Goal: Transaction & Acquisition: Download file/media

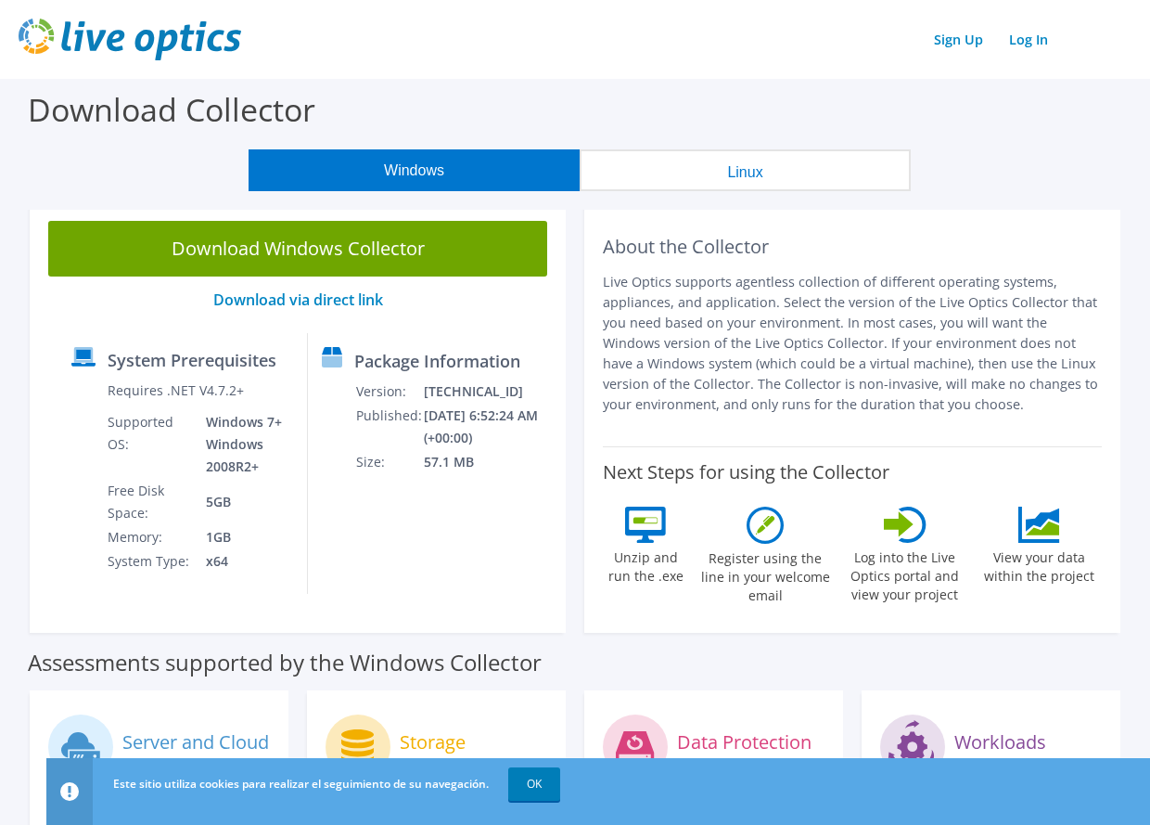
click at [398, 167] on button "Windows" at bounding box center [414, 170] width 331 height 42
click at [282, 299] on link "Download via direct link" at bounding box center [298, 299] width 170 height 20
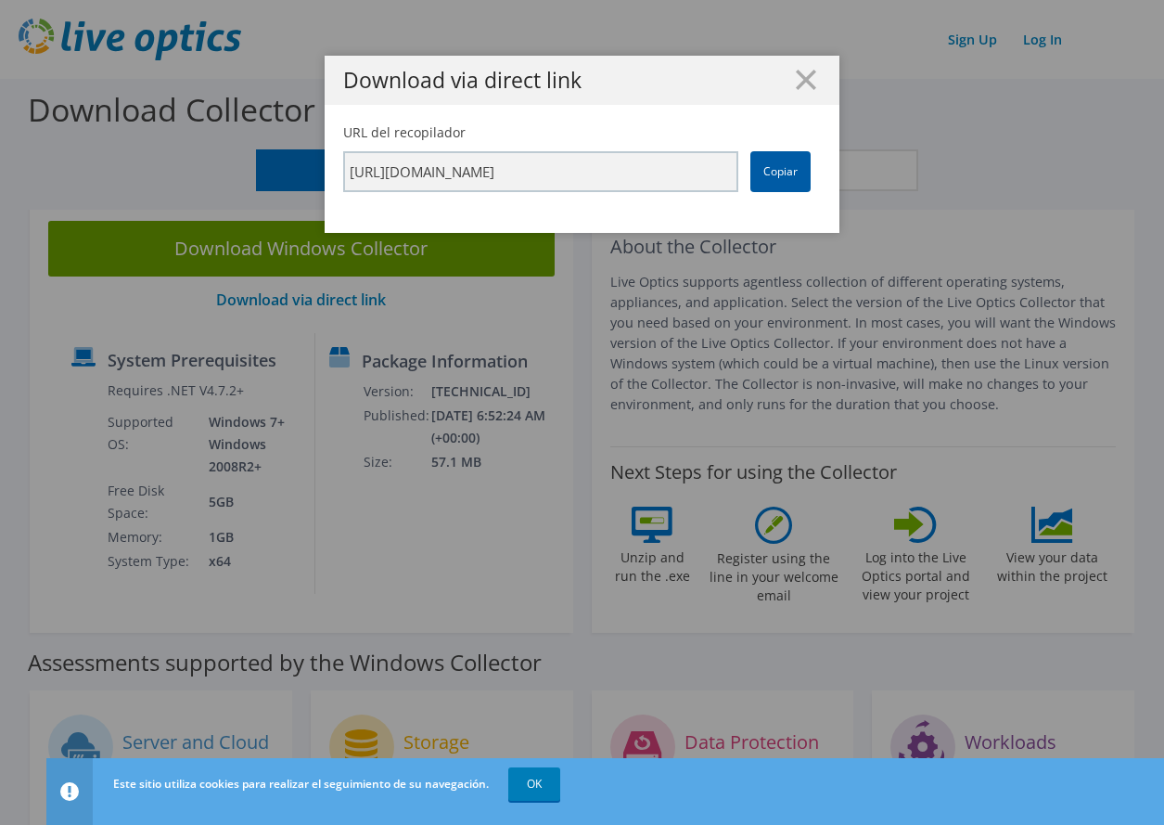
click at [783, 179] on link "Copiar" at bounding box center [780, 171] width 60 height 41
click at [805, 76] on icon at bounding box center [806, 80] width 20 height 20
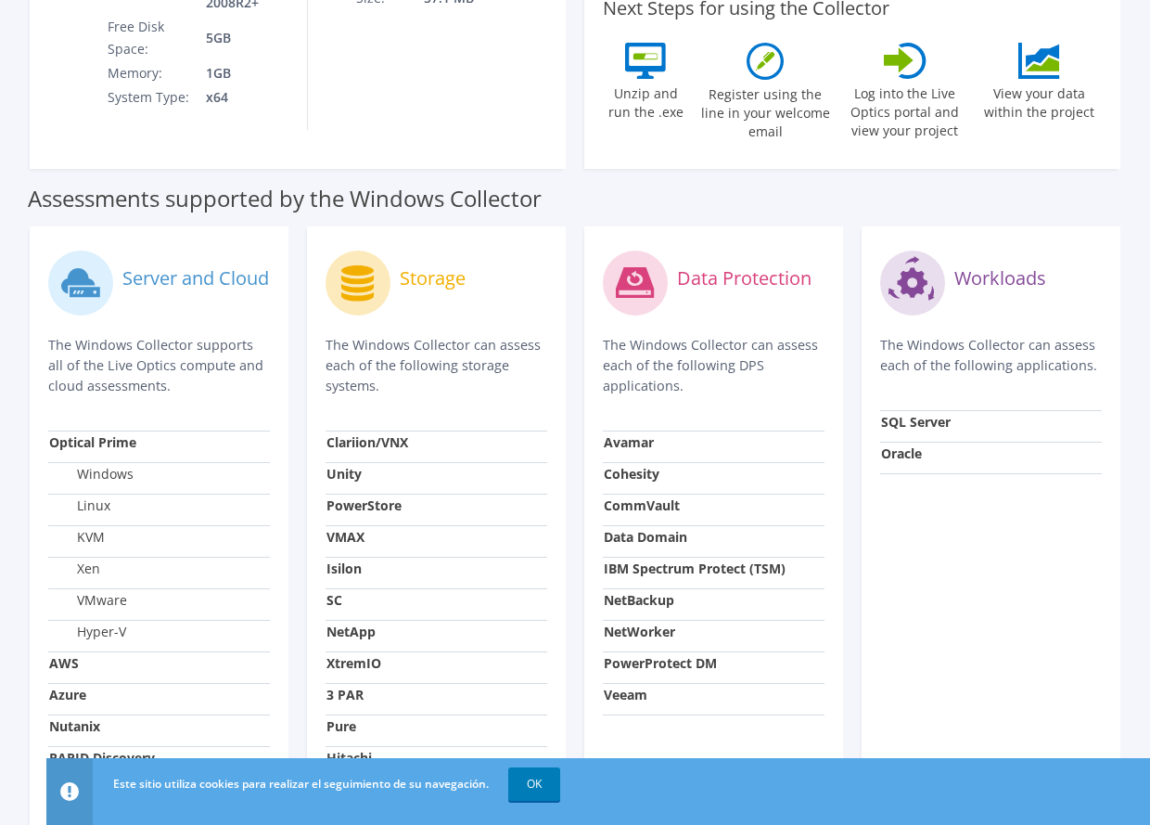
scroll to position [609, 0]
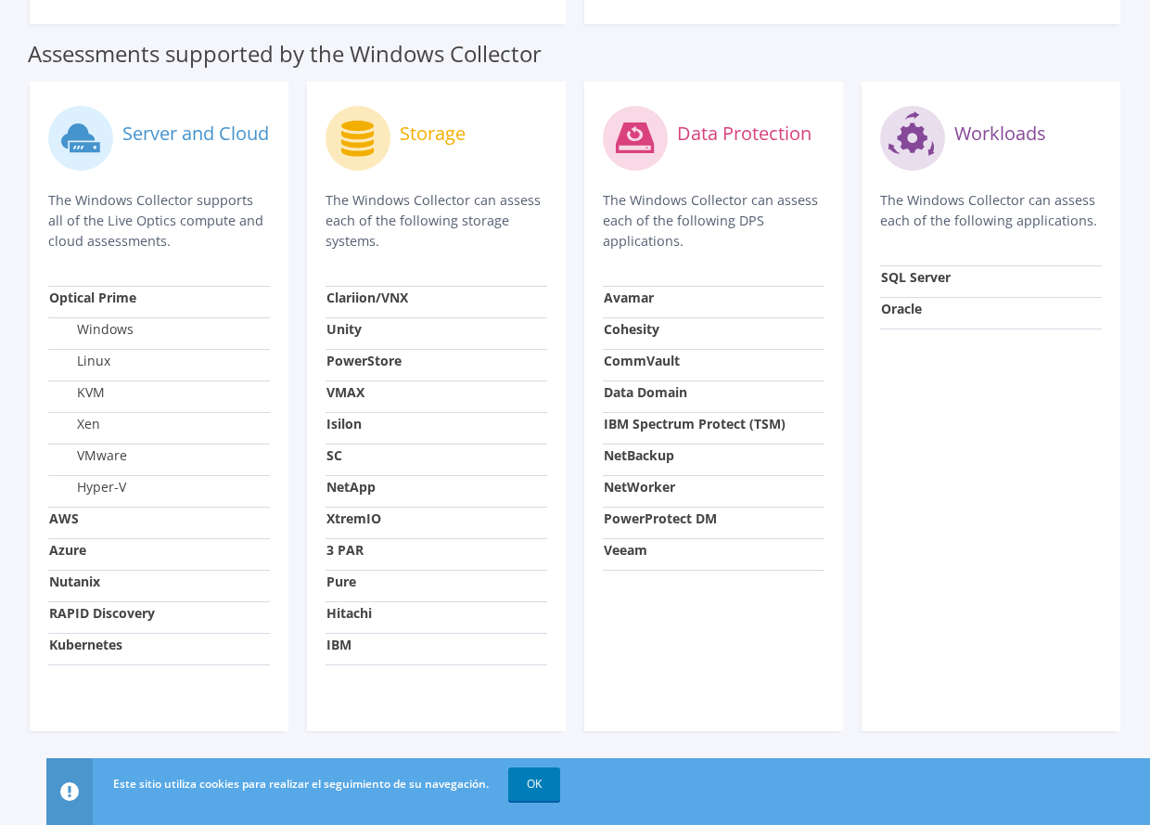
click at [506, 777] on span "OK" at bounding box center [536, 784] width 67 height 16
click at [513, 777] on link "OK" at bounding box center [534, 783] width 52 height 33
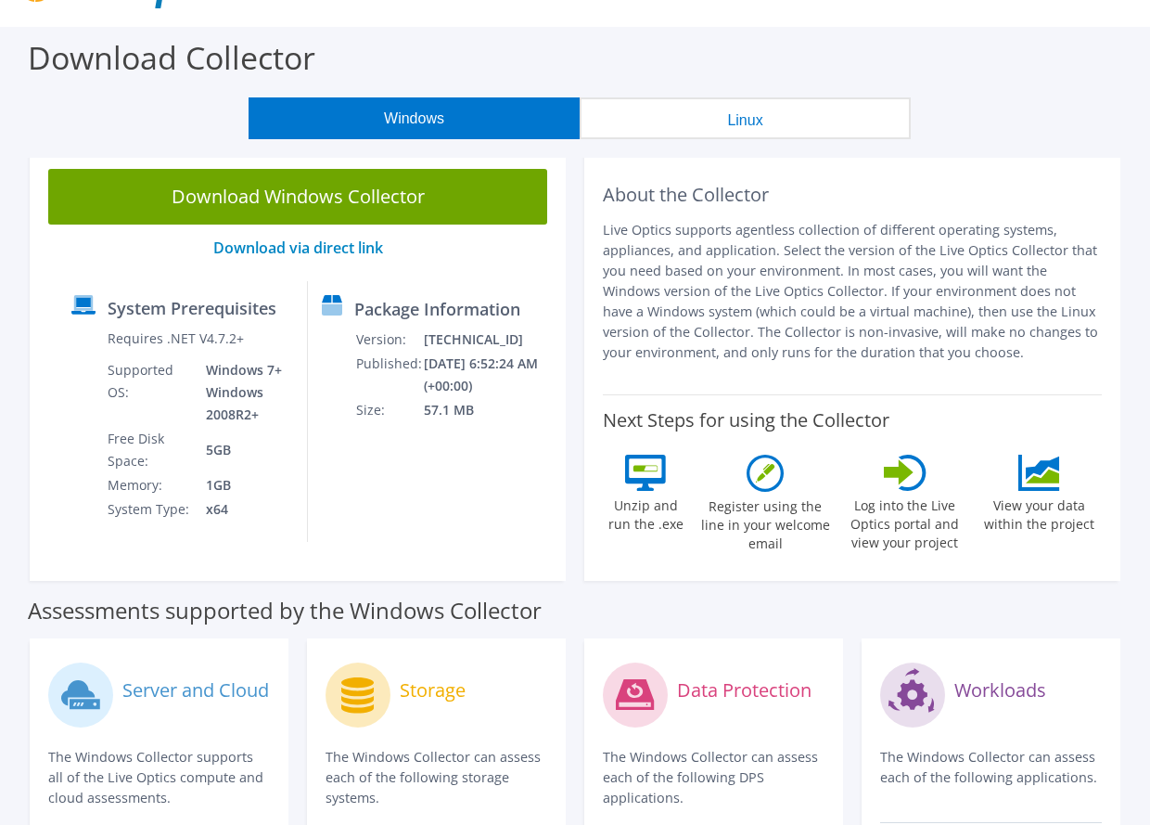
scroll to position [0, 0]
